Goal: Find specific page/section: Find specific page/section

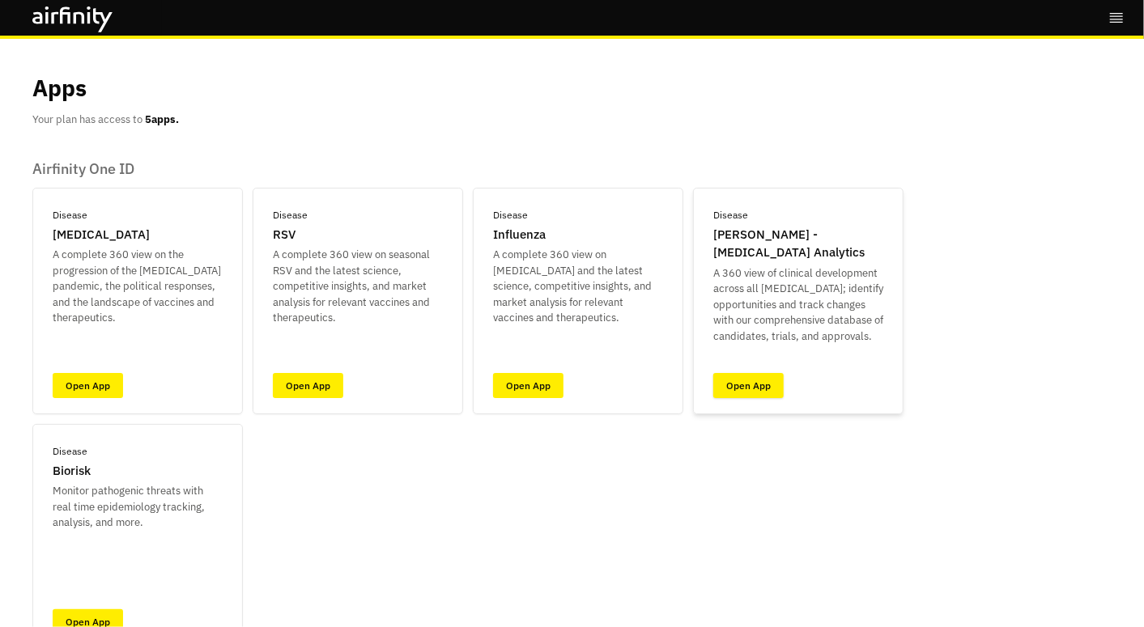
click at [750, 391] on link "Open App" at bounding box center [748, 385] width 70 height 25
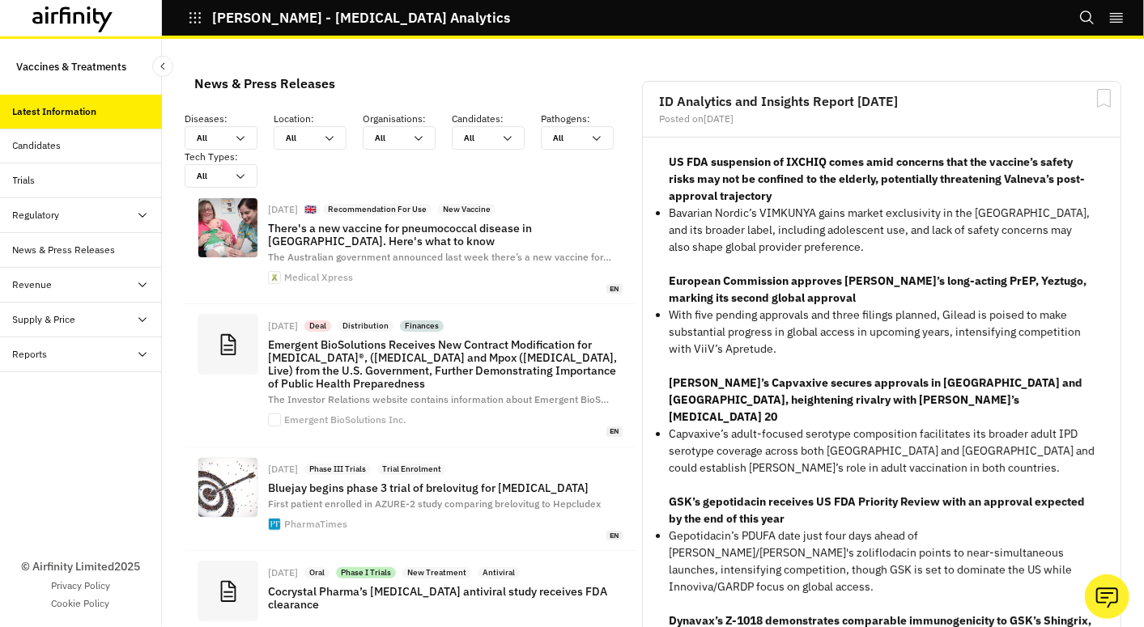
scroll to position [1367, 471]
click at [45, 146] on div "Candidates" at bounding box center [37, 145] width 49 height 15
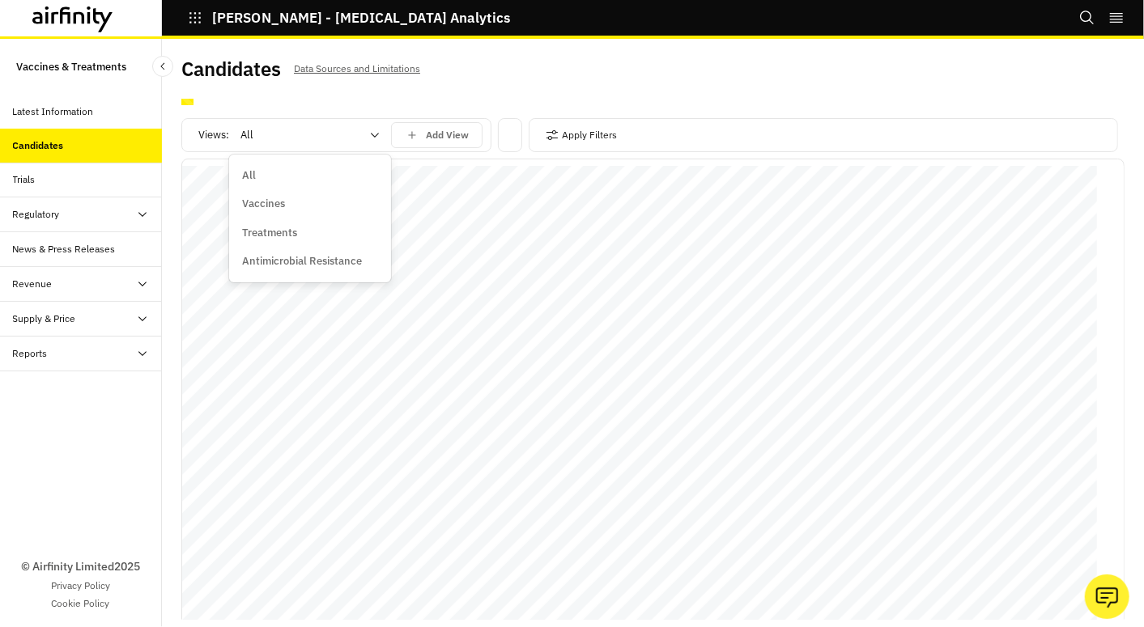
click at [379, 134] on icon at bounding box center [374, 135] width 13 height 13
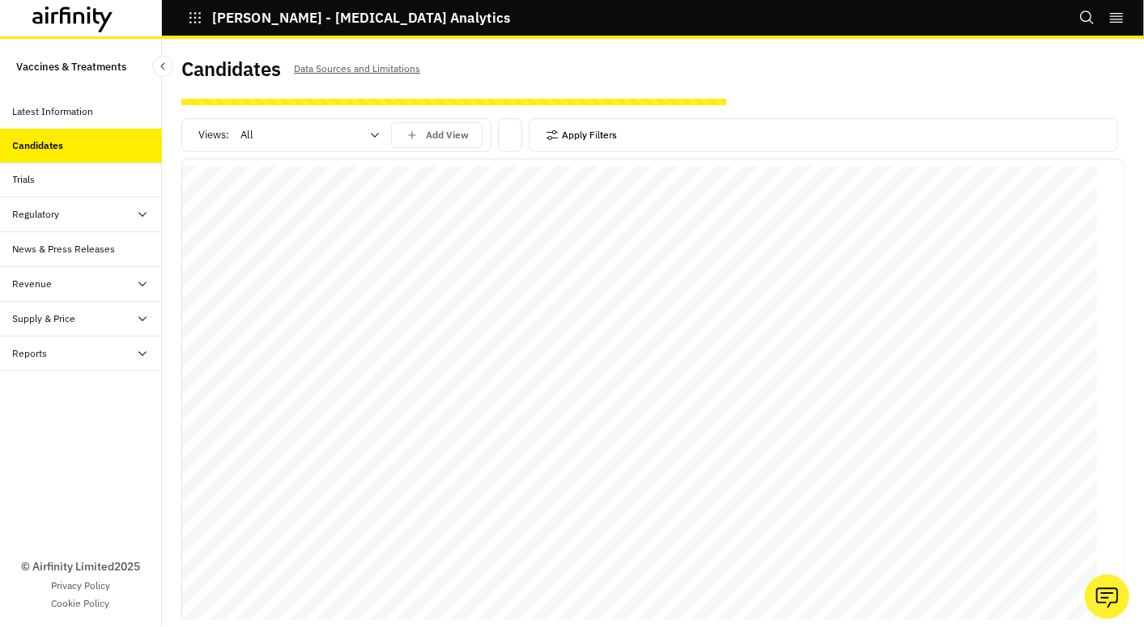
click at [551, 137] on icon "button" at bounding box center [552, 135] width 13 height 13
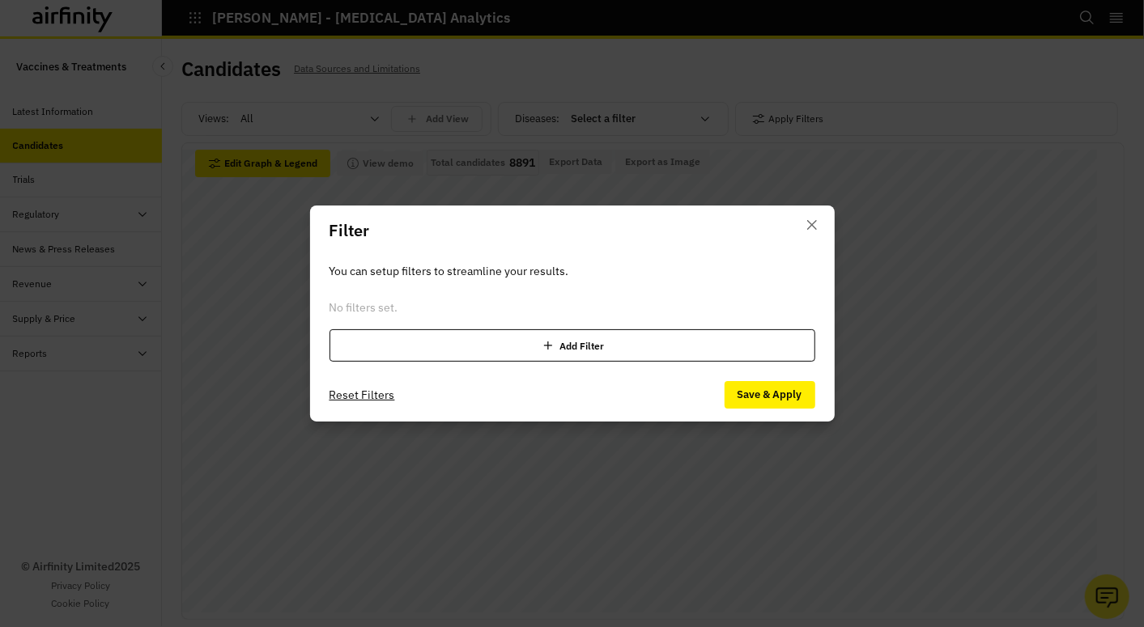
click at [552, 341] on icon at bounding box center [548, 346] width 16 height 16
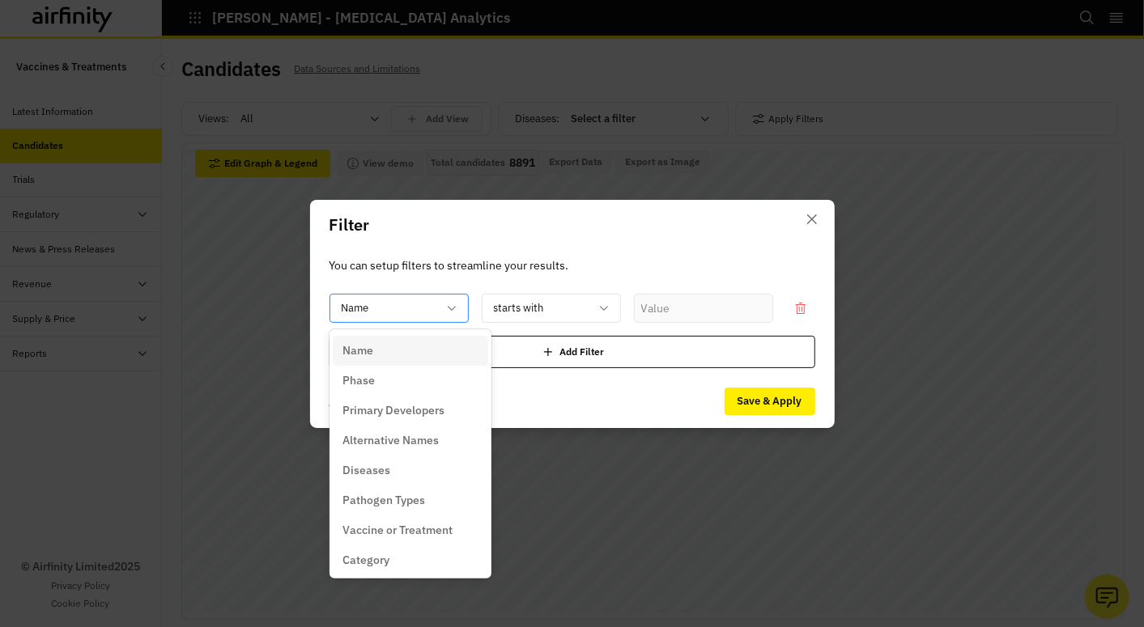
click at [402, 315] on div at bounding box center [390, 308] width 96 height 20
click at [400, 474] on div "Diseases" at bounding box center [410, 470] width 136 height 17
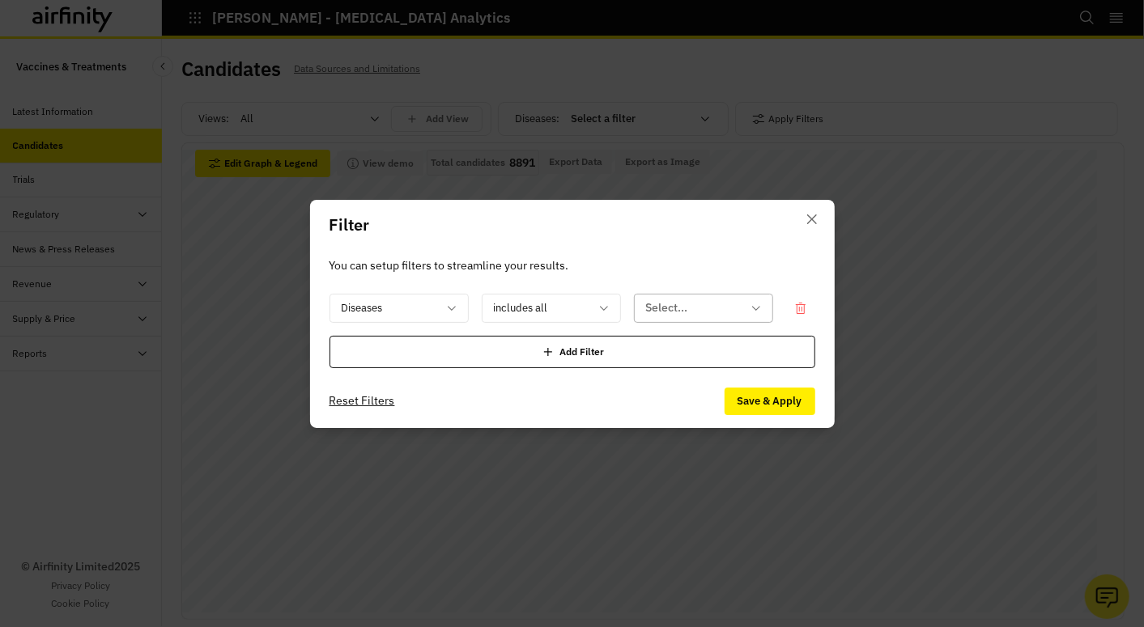
click at [674, 308] on div at bounding box center [694, 308] width 96 height 20
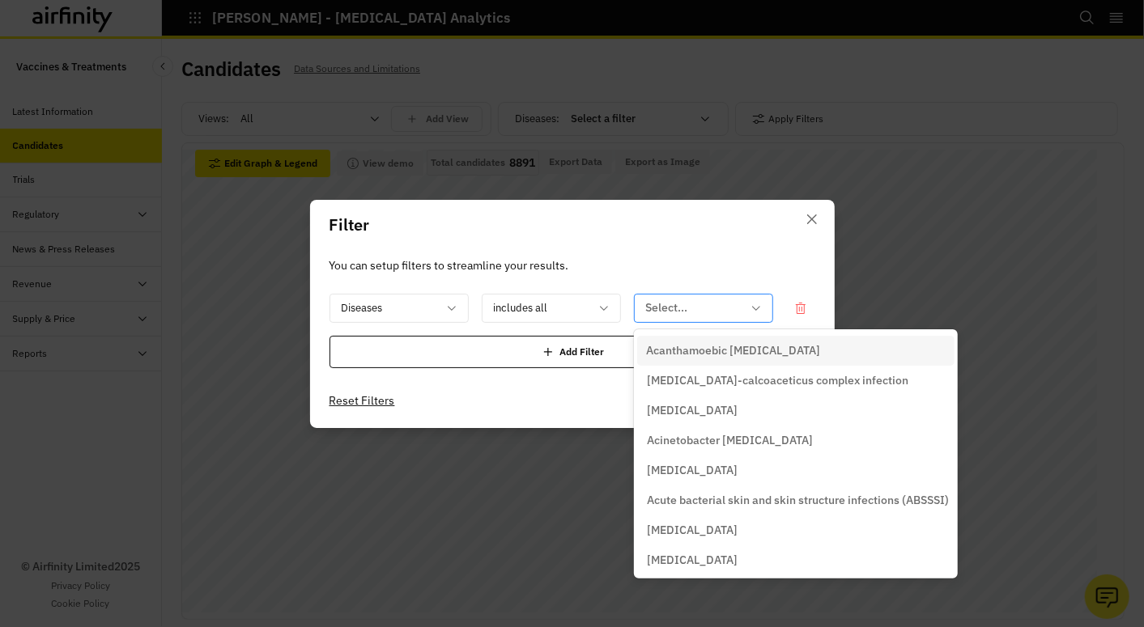
paste input "tuberculosis"
type input "tuberculosis"
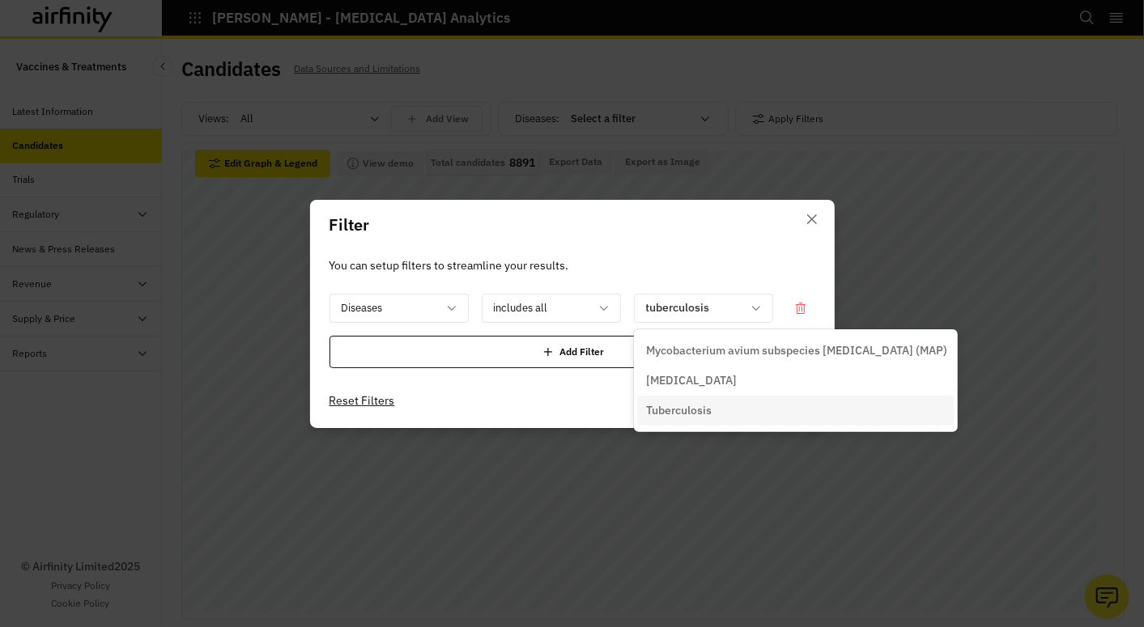
click at [691, 406] on p "Tuberculosis" at bounding box center [680, 410] width 66 height 17
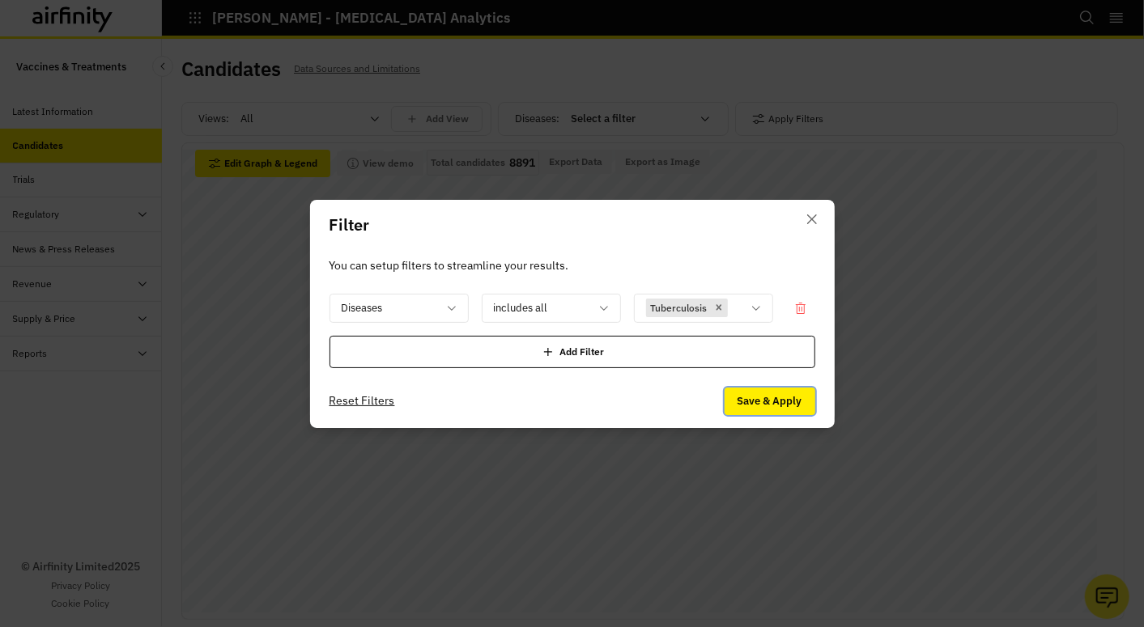
click at [805, 396] on button "Save & Apply" at bounding box center [770, 402] width 91 height 28
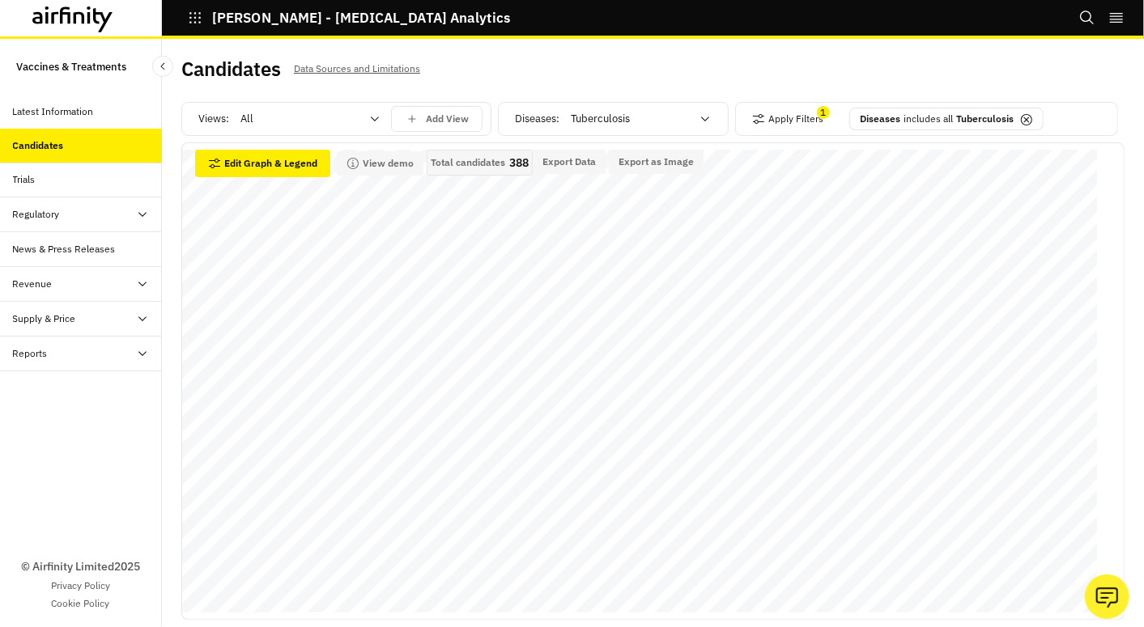
click at [363, 115] on div "All" at bounding box center [298, 119] width 139 height 26
click at [273, 193] on p "Vaccines" at bounding box center [263, 188] width 43 height 16
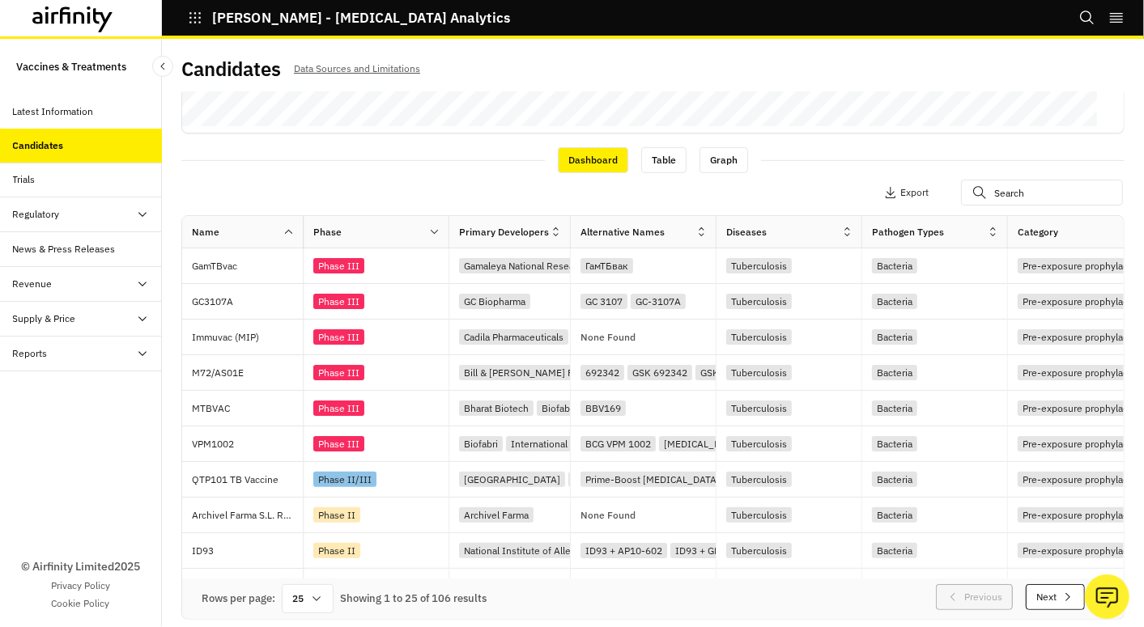
scroll to position [486, 0]
